Goal: Find contact information: Find contact information

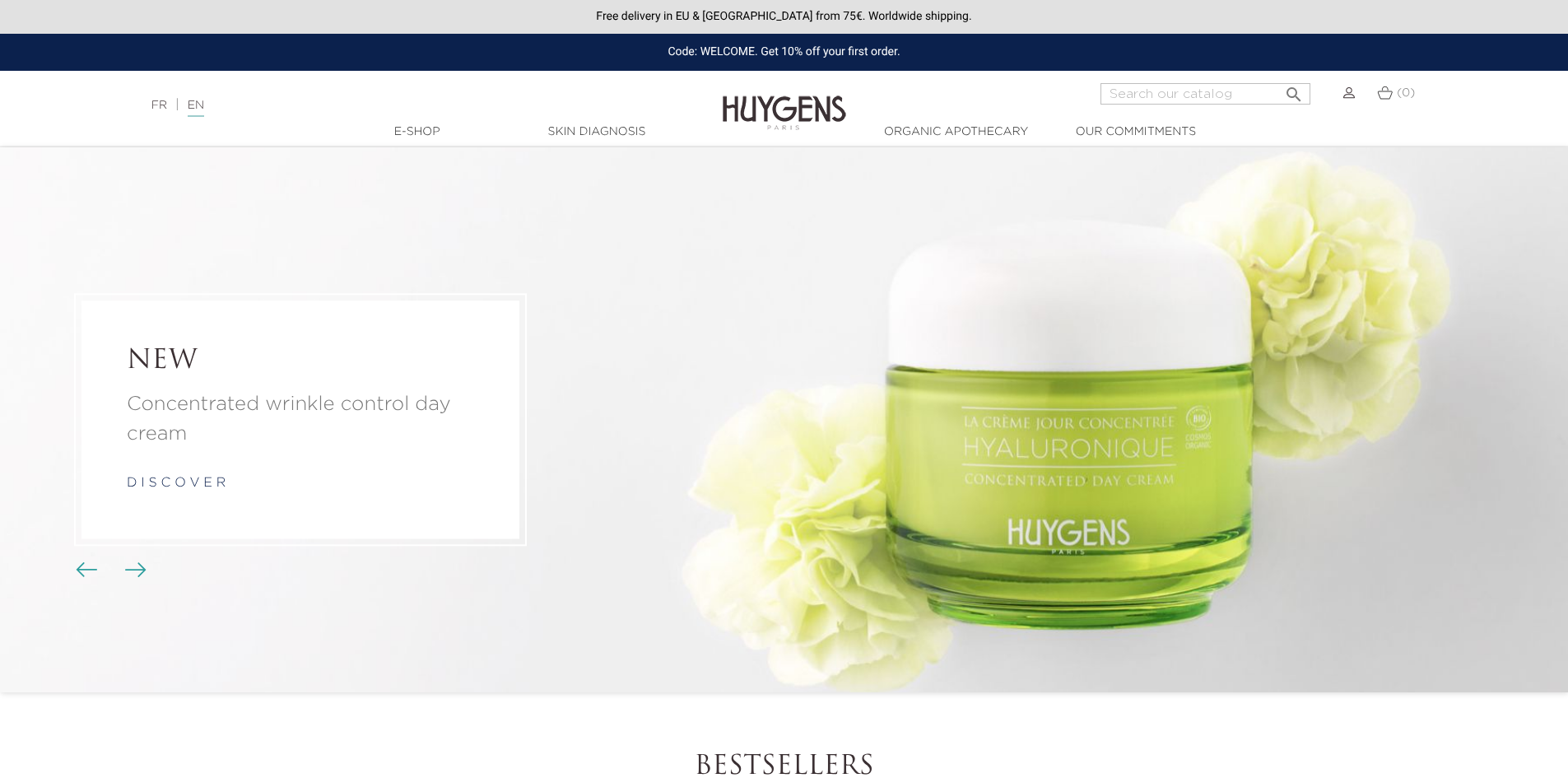
click at [81, 573] on img "Carousel buttons" at bounding box center [86, 569] width 21 height 15
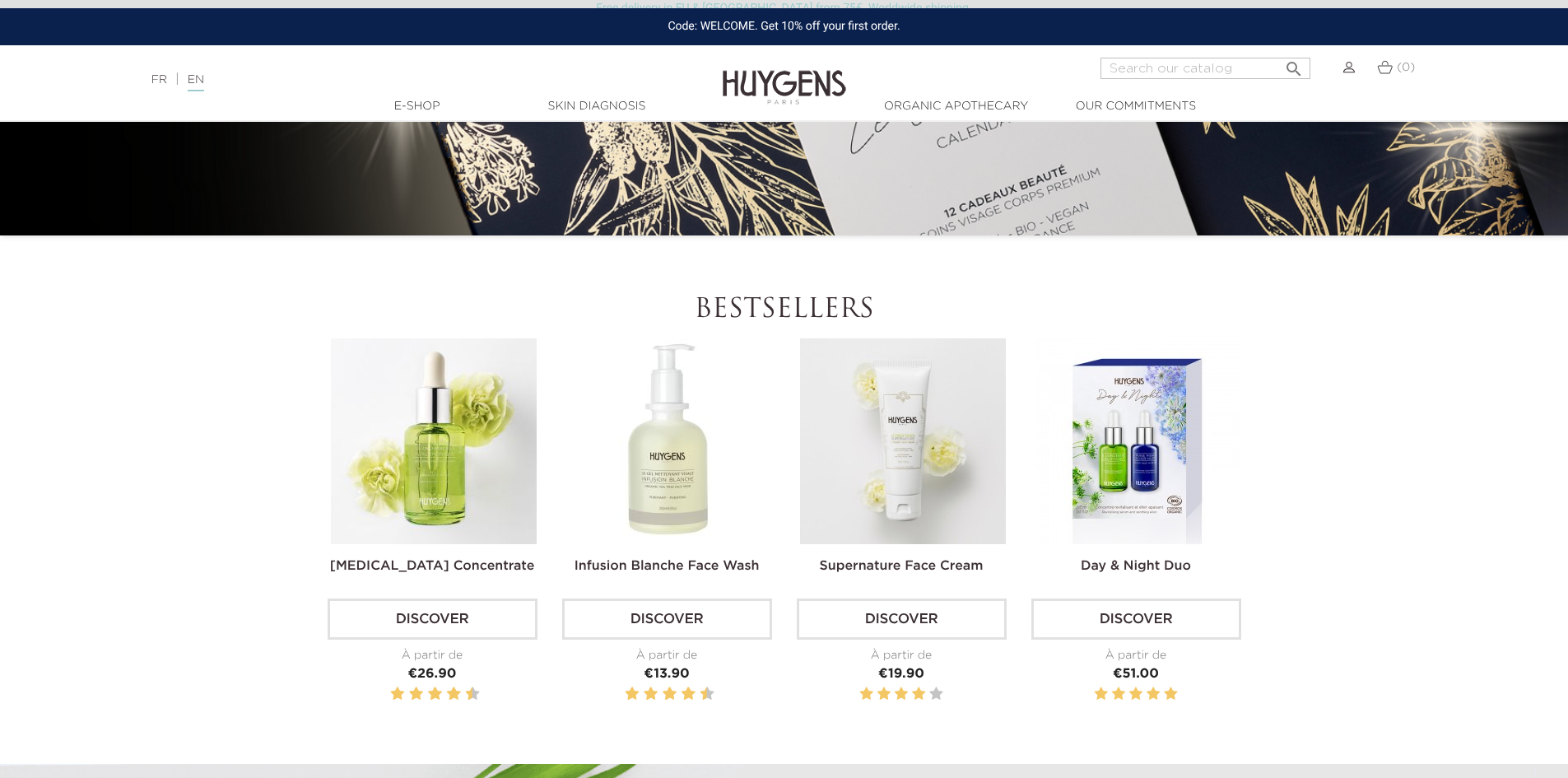
scroll to position [576, 0]
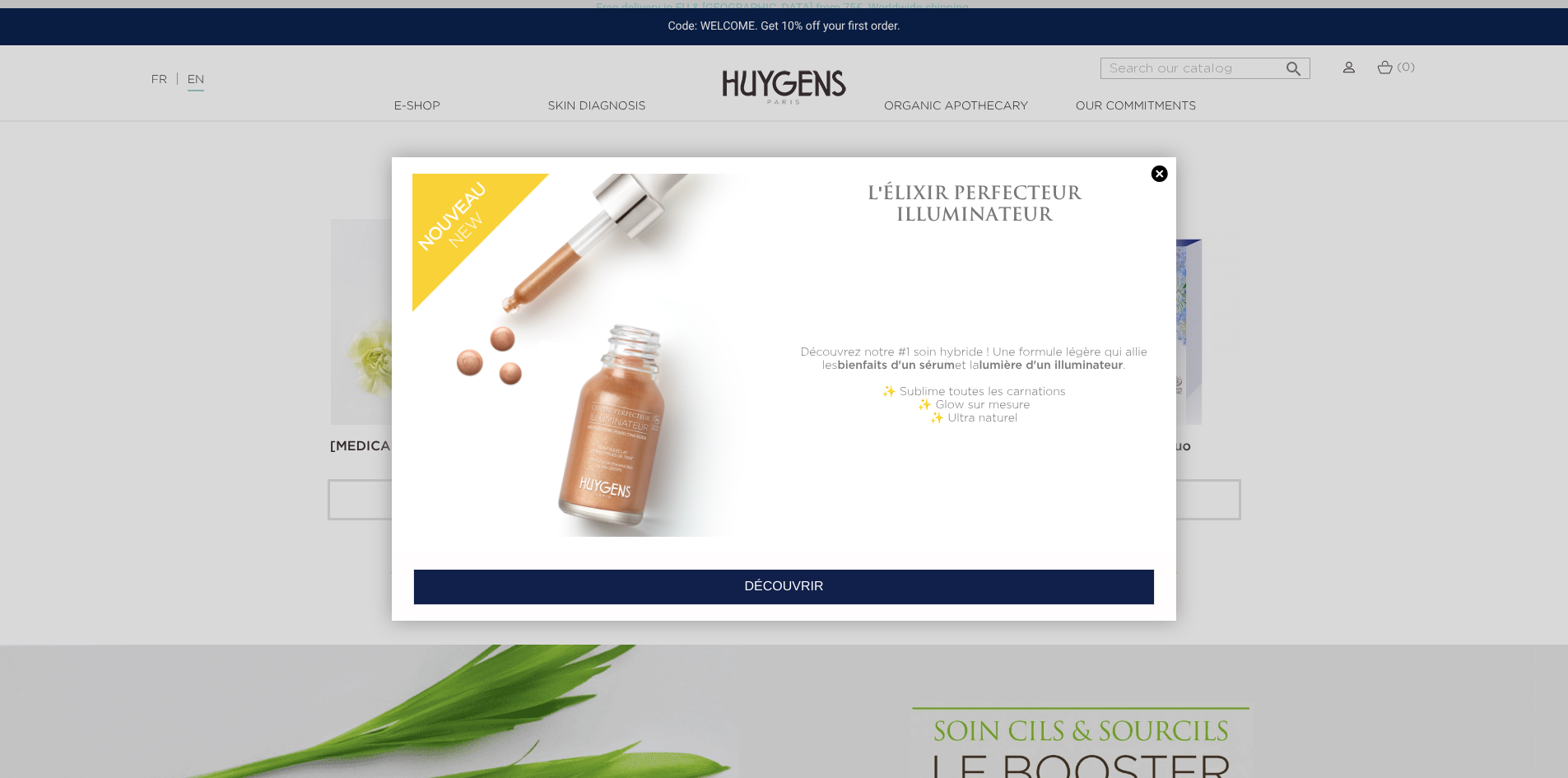
click at [1154, 180] on link at bounding box center [1160, 175] width 23 height 18
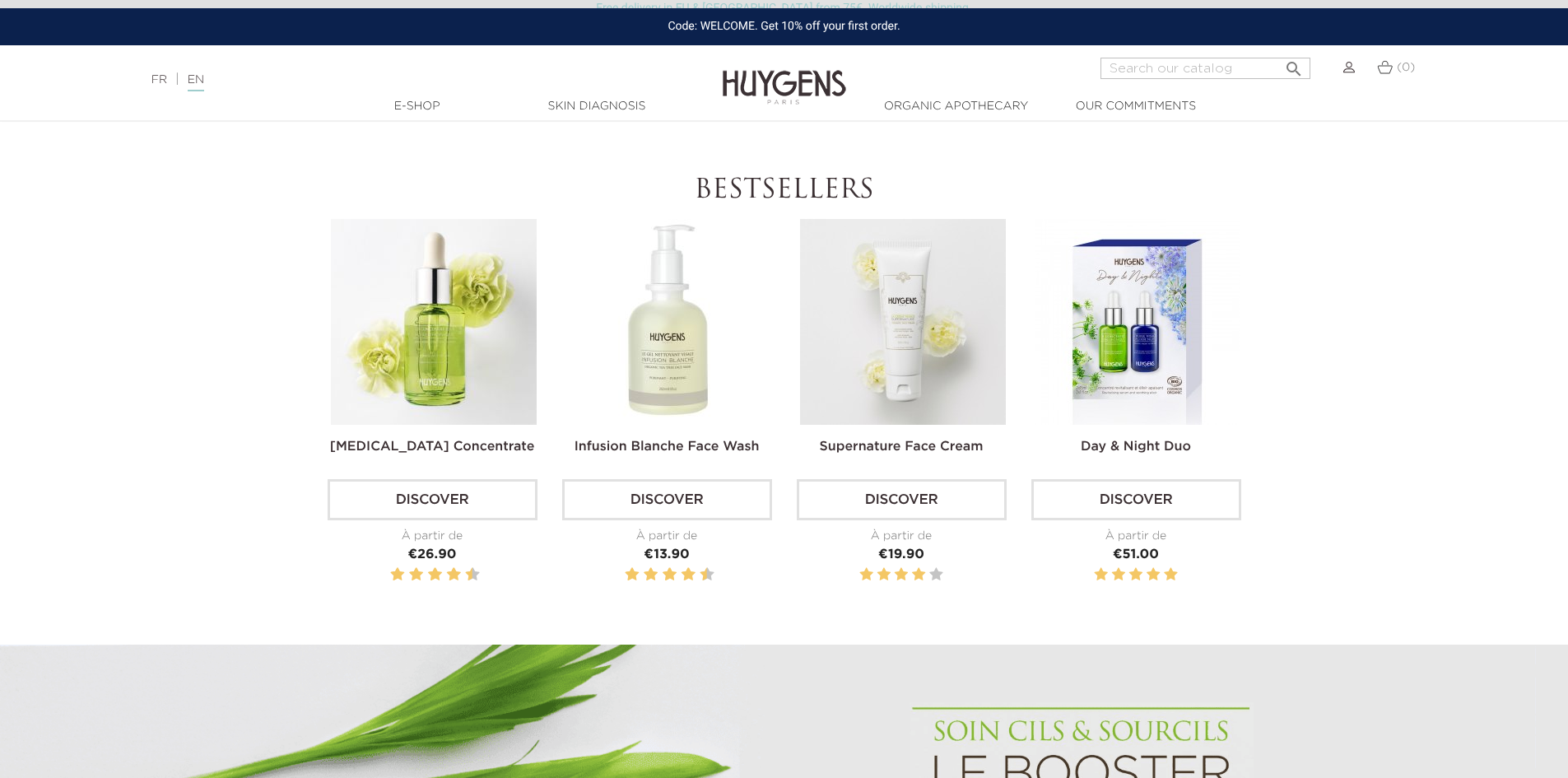
drag, startPoint x: 1183, startPoint y: 340, endPoint x: 1357, endPoint y: 221, distance: 210.8
click at [1357, 221] on section "Bestsellers Hyaluronic Acid Concentrate Discover À partir de Price €26.90" at bounding box center [784, 410] width 1568 height 469
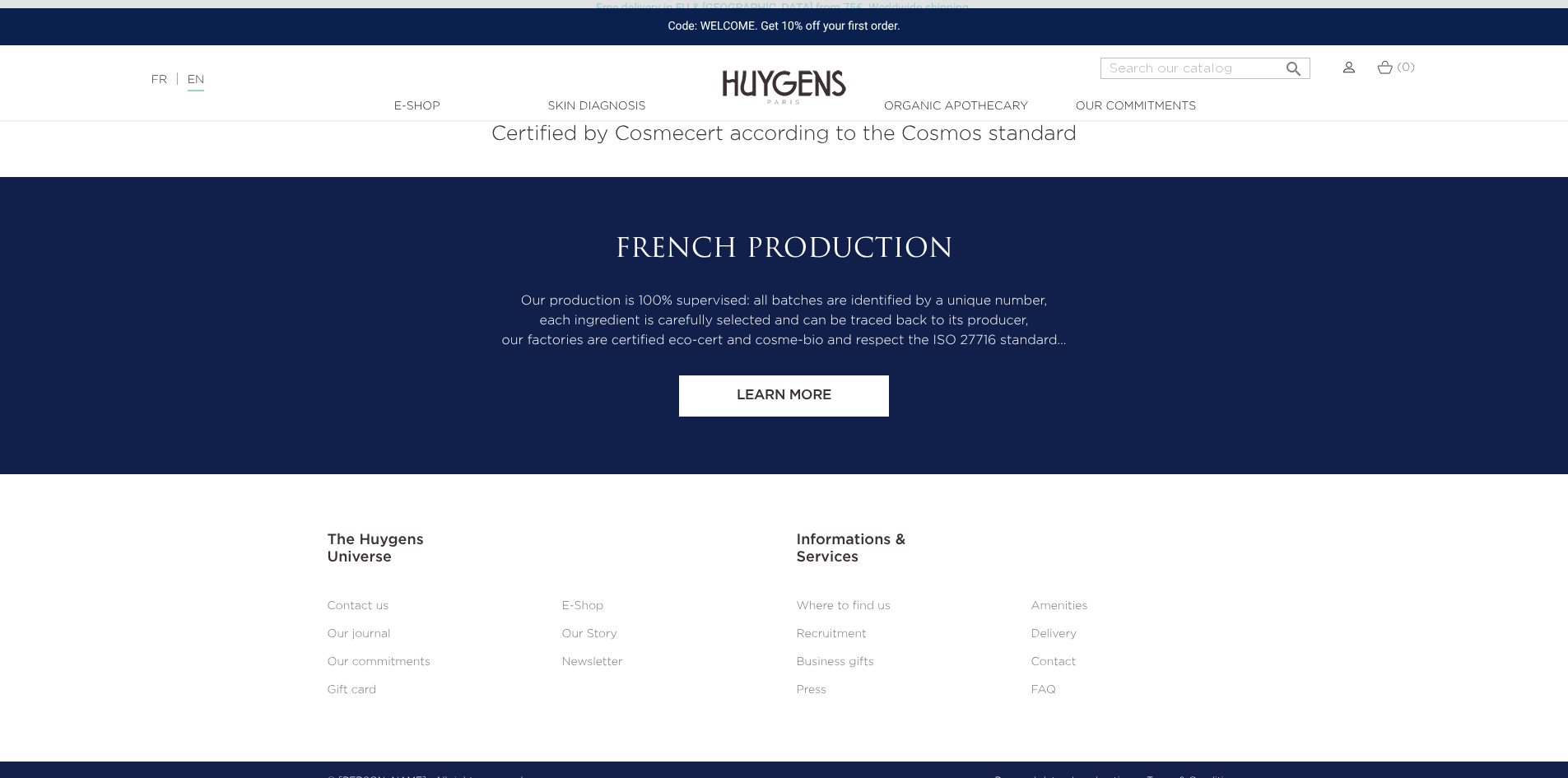
scroll to position [6872, 0]
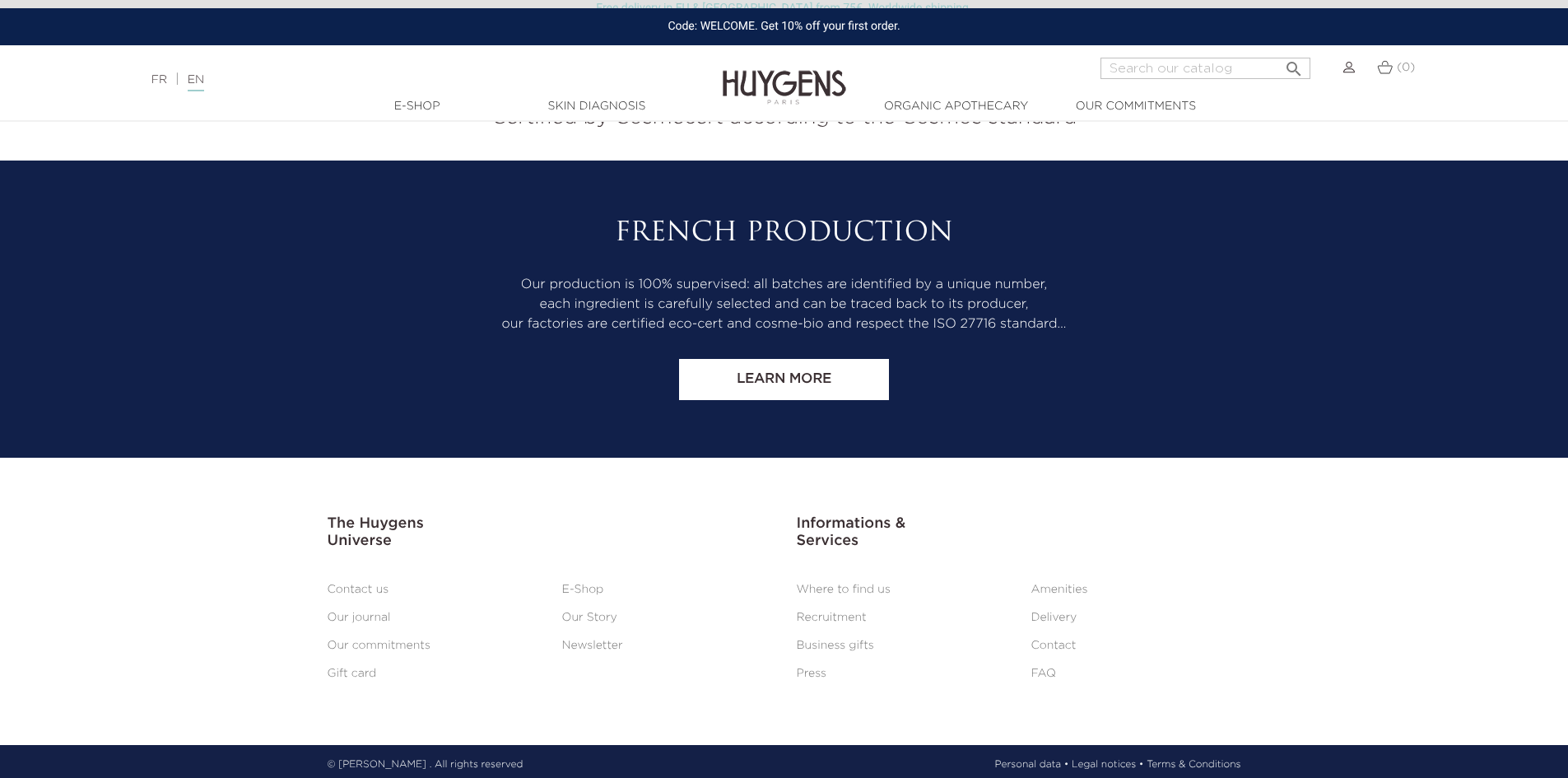
click at [1052, 640] on link "Contact" at bounding box center [1053, 645] width 45 height 11
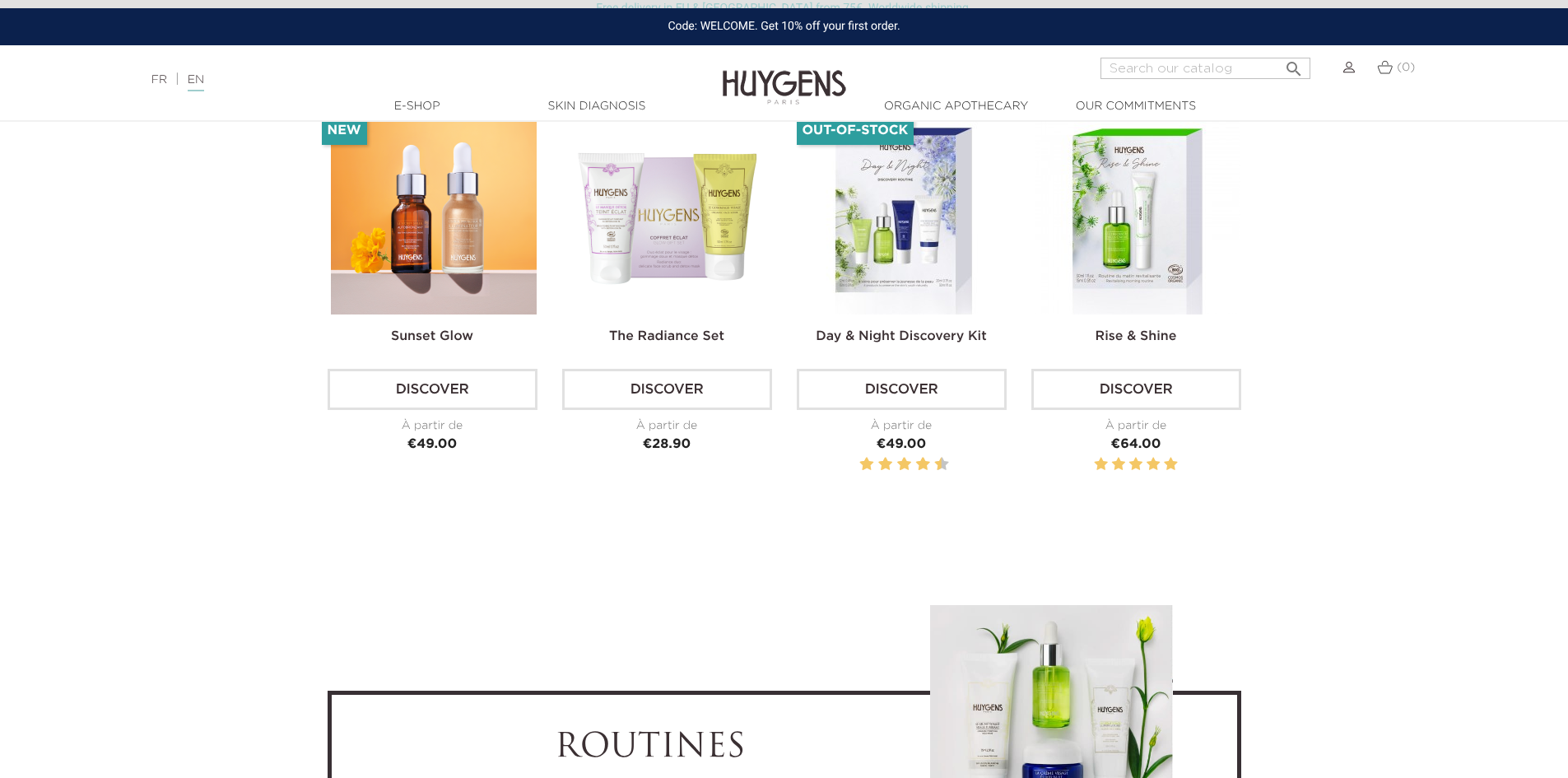
scroll to position [4979, 0]
